Goal: Find contact information: Find contact information

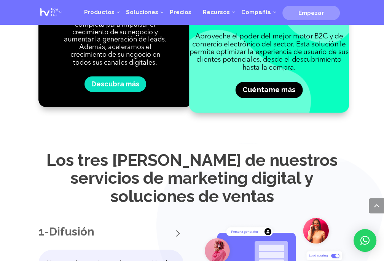
scroll to position [894, 0]
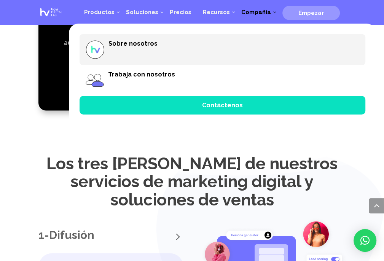
click at [153, 42] on font "Sobre nosotros" at bounding box center [133, 43] width 49 height 7
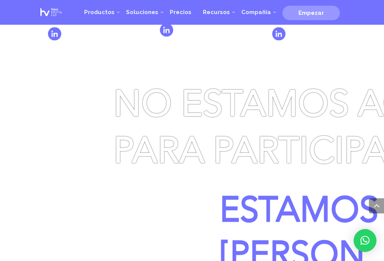
scroll to position [2711, 0]
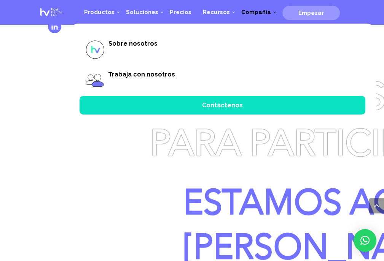
click at [265, 14] on font "Compañía" at bounding box center [256, 12] width 30 height 7
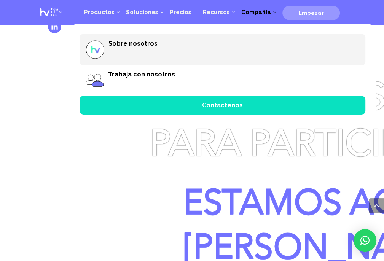
click at [142, 43] on font "Sobre nosotros" at bounding box center [133, 43] width 49 height 7
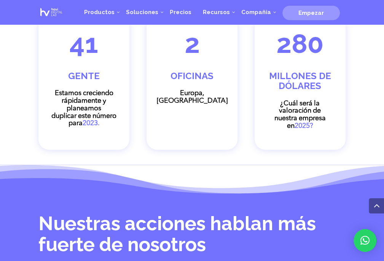
scroll to position [1066, 0]
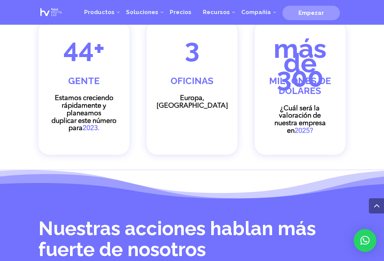
click at [75, 64] on font "44+" at bounding box center [84, 48] width 41 height 31
click at [73, 132] on font "duplicar este número para" at bounding box center [83, 125] width 65 height 14
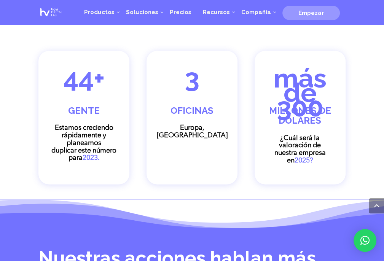
click at [78, 91] on font "44+" at bounding box center [84, 77] width 41 height 31
click at [79, 90] on font "44+" at bounding box center [84, 77] width 41 height 31
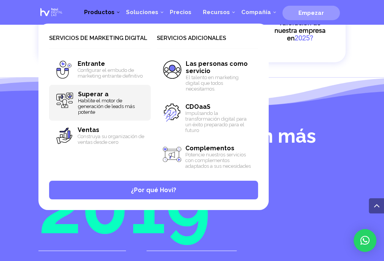
click at [90, 93] on font "Superar a" at bounding box center [93, 94] width 30 height 7
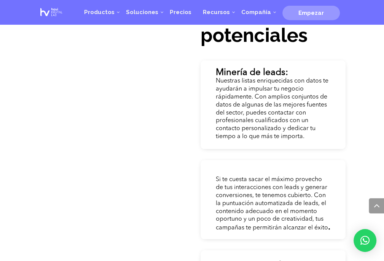
scroll to position [1345, 0]
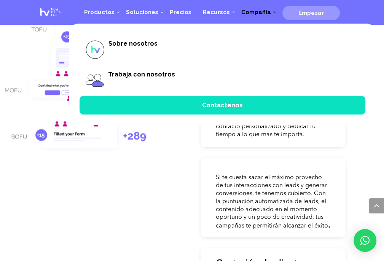
click at [268, 9] on font "Compañía" at bounding box center [256, 12] width 30 height 7
click at [219, 100] on span "Contáctenos" at bounding box center [223, 105] width 286 height 19
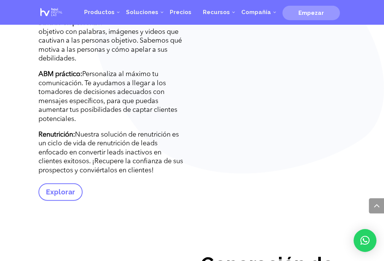
scroll to position [1070, 0]
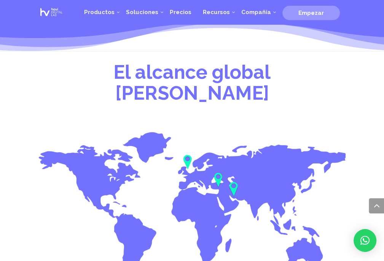
scroll to position [737, 0]
click at [97, 132] on img at bounding box center [191, 207] width 307 height 151
click at [182, 152] on div at bounding box center [187, 162] width 15 height 21
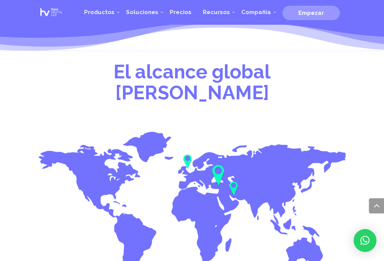
click at [219, 165] on img at bounding box center [218, 176] width 14 height 23
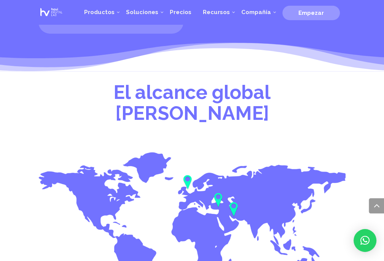
scroll to position [715, 0]
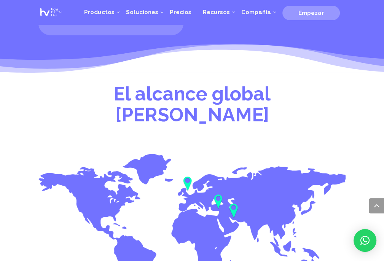
click at [107, 154] on img at bounding box center [191, 229] width 307 height 151
